Goal: Task Accomplishment & Management: Complete application form

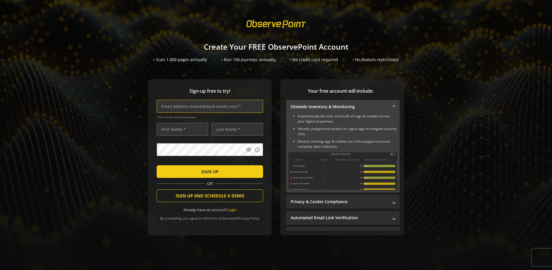
click at [208, 106] on input "text" at bounding box center [210, 106] width 106 height 13
type input "[EMAIL_ADDRESS][DOMAIN_NAME]"
click at [181, 129] on input "text" at bounding box center [182, 129] width 51 height 13
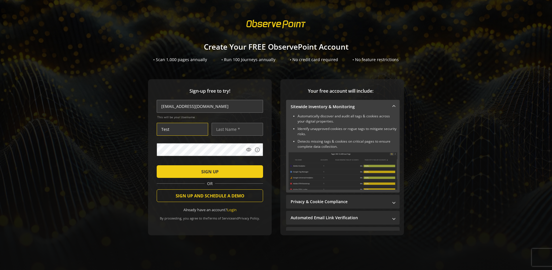
type input "Test"
click at [236, 129] on input "text" at bounding box center [236, 129] width 51 height 13
type input "Test"
click at [208, 172] on span "SIGN UP" at bounding box center [209, 172] width 17 height 10
